Goal: Use online tool/utility: Utilize a website feature to perform a specific function

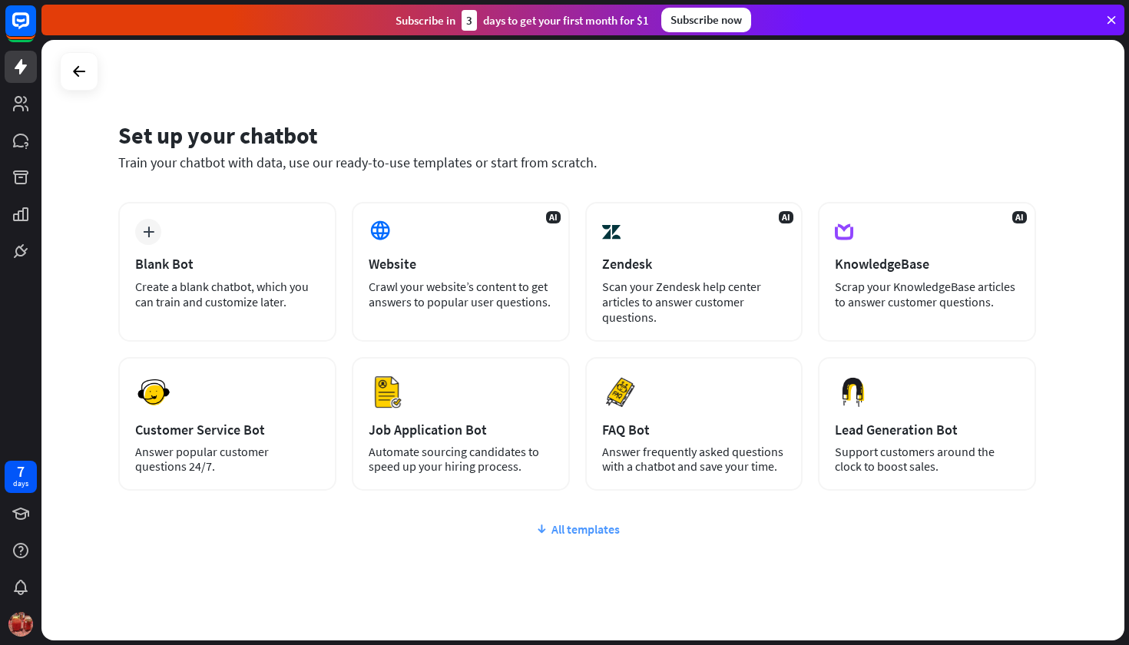
click at [596, 530] on div "All templates" at bounding box center [576, 528] width 917 height 15
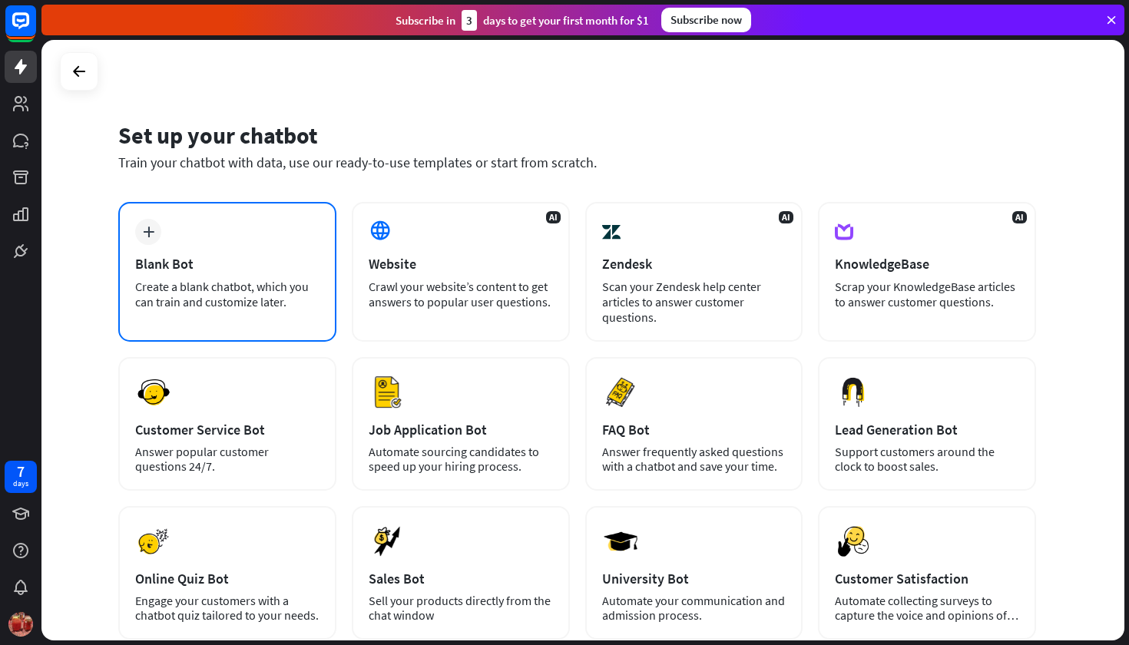
click at [258, 266] on div "Blank Bot" at bounding box center [227, 264] width 184 height 18
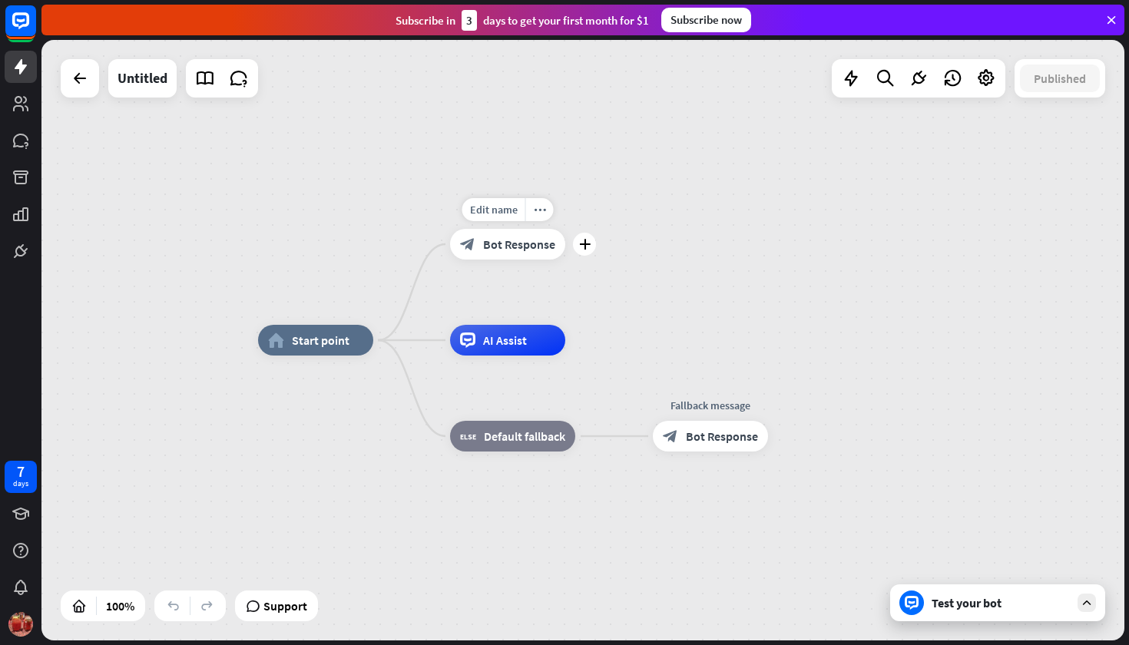
click at [548, 234] on div "block_bot_response Bot Response" at bounding box center [507, 244] width 115 height 31
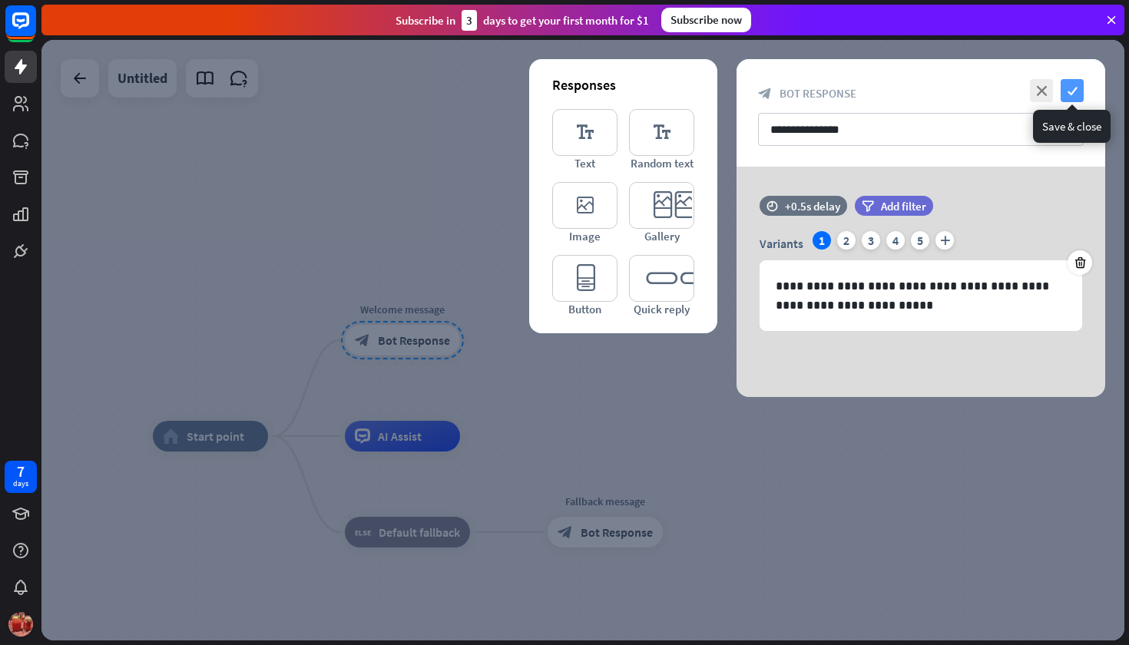
click at [1071, 87] on icon "check" at bounding box center [1071, 90] width 23 height 23
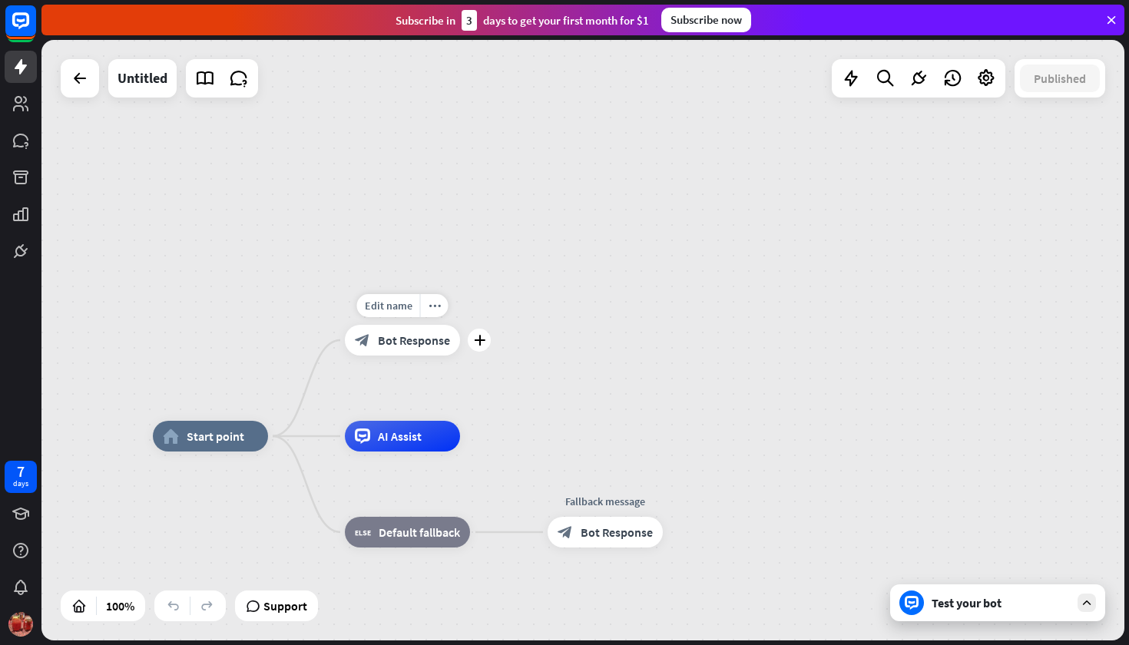
click at [982, 610] on div "Test your bot" at bounding box center [1000, 602] width 138 height 15
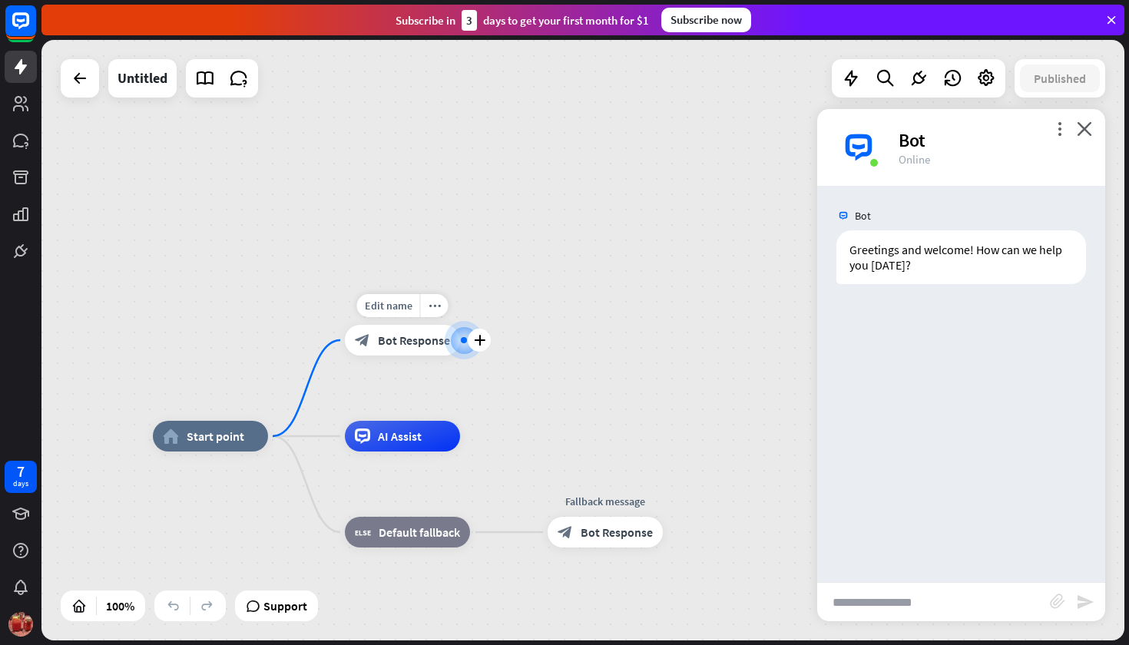
click at [910, 603] on input "text" at bounding box center [933, 602] width 233 height 38
type input "**********"
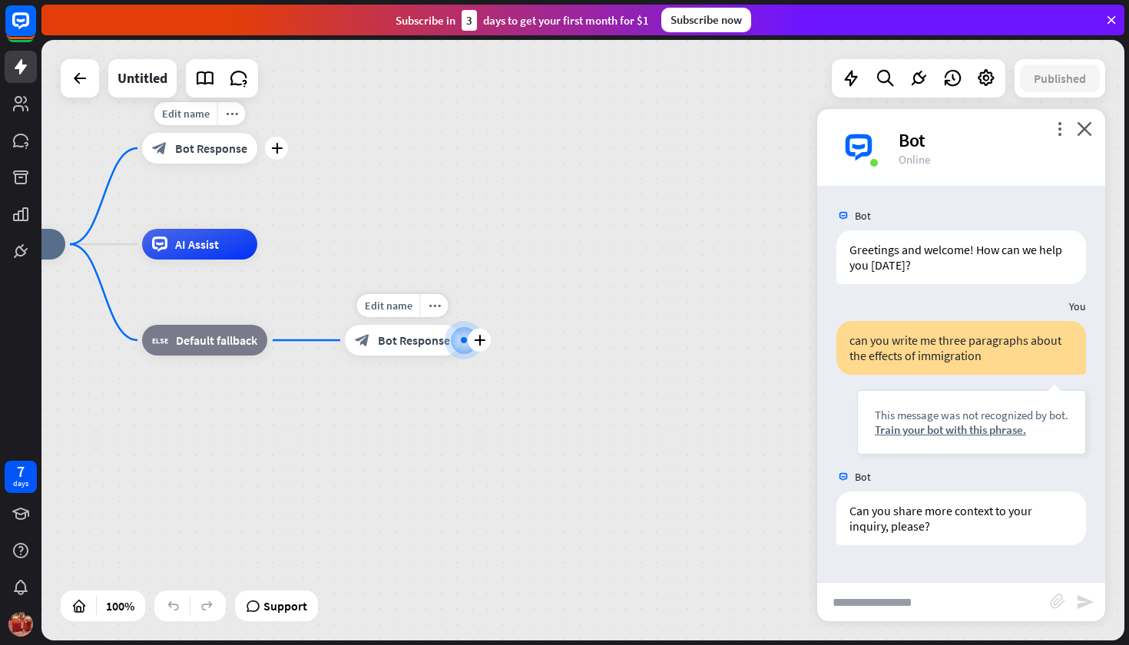
click at [421, 355] on div "Edit name more_horiz plus block_bot_response Bot Response" at bounding box center [402, 340] width 115 height 31
